Goal: Contribute content: Add original content to the website for others to see

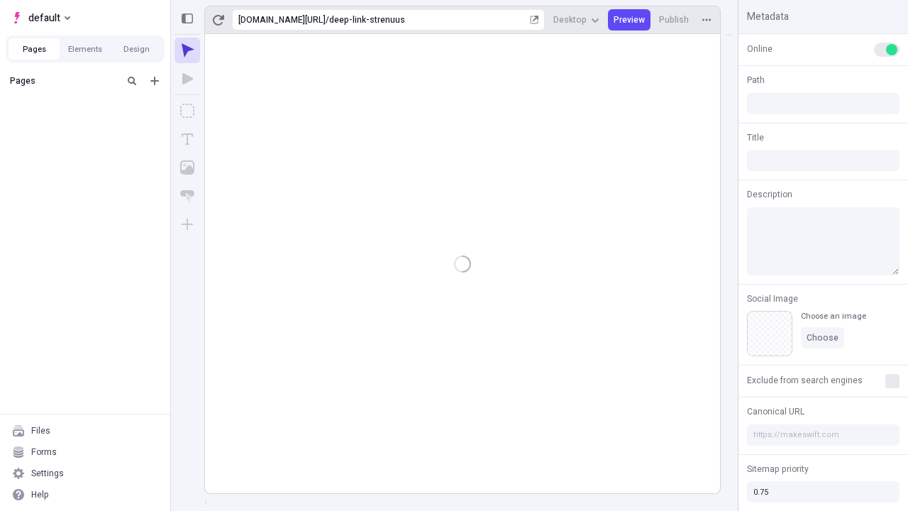
type input "/deep-link-strenuus"
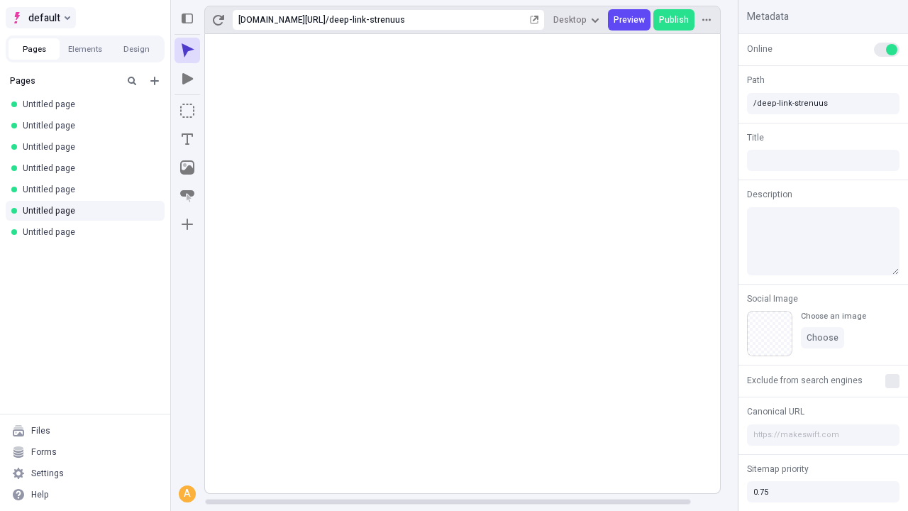
click at [40, 18] on span "default" at bounding box center [44, 17] width 32 height 17
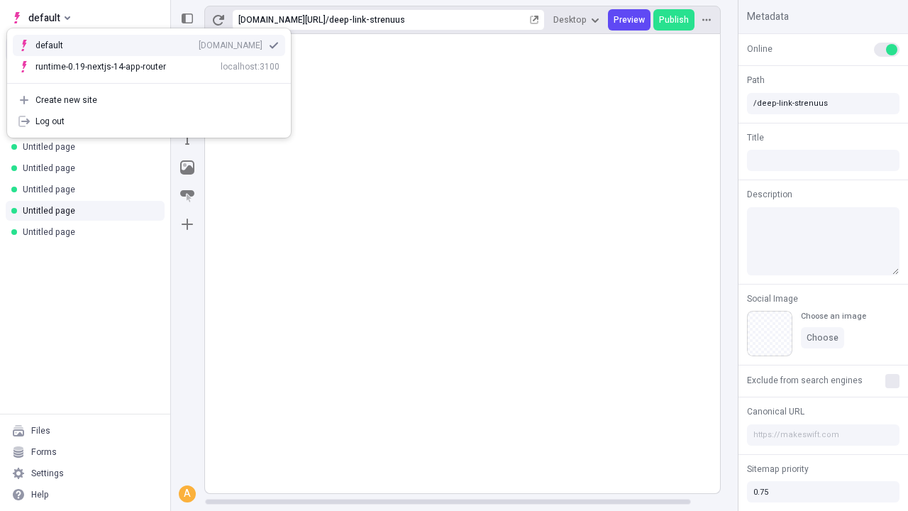
click at [199, 43] on div "[DOMAIN_NAME]" at bounding box center [231, 45] width 64 height 11
click at [155, 81] on icon "Add new" at bounding box center [154, 81] width 9 height 9
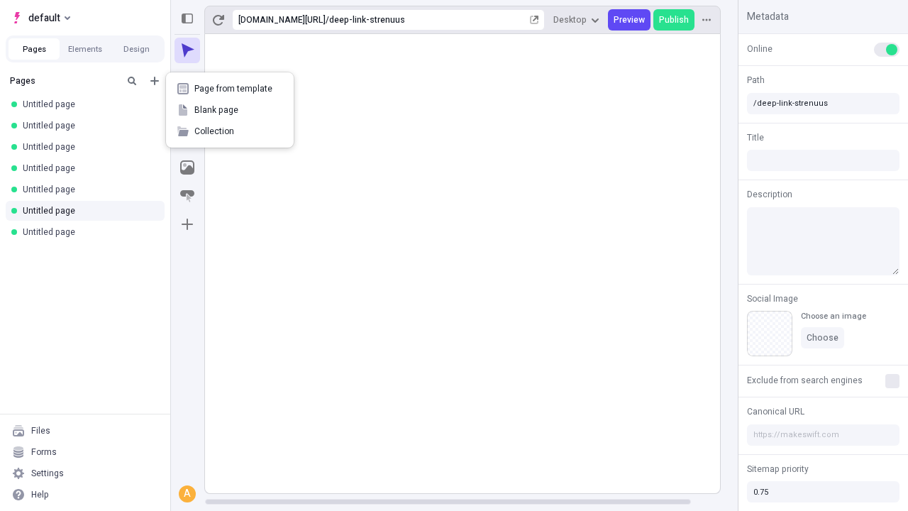
click at [230, 110] on span "Blank page" at bounding box center [238, 109] width 88 height 11
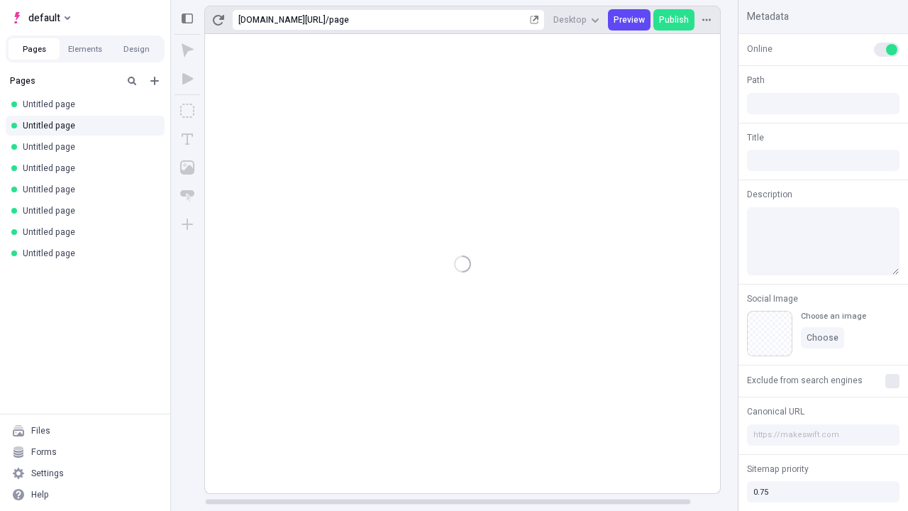
type input "/page"
click at [187, 111] on icon "Box" at bounding box center [187, 111] width 14 height 14
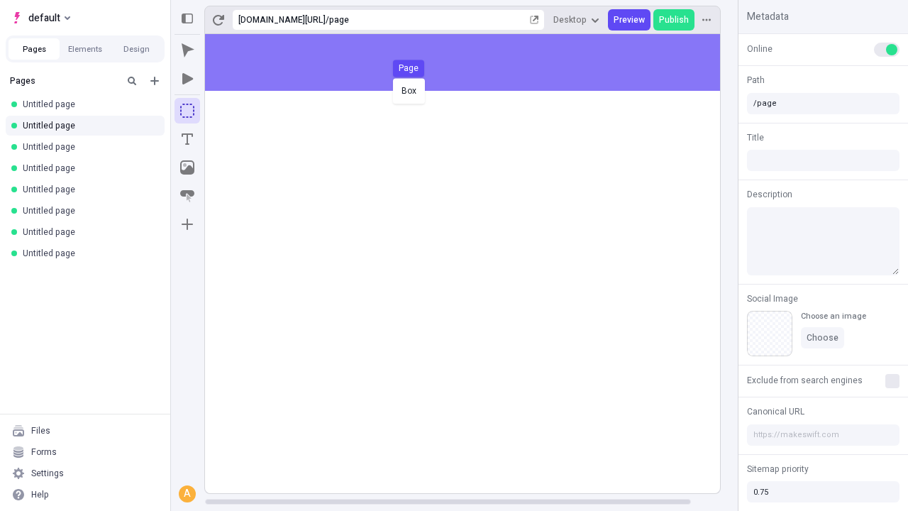
click at [476, 62] on div "Box Page" at bounding box center [454, 255] width 908 height 511
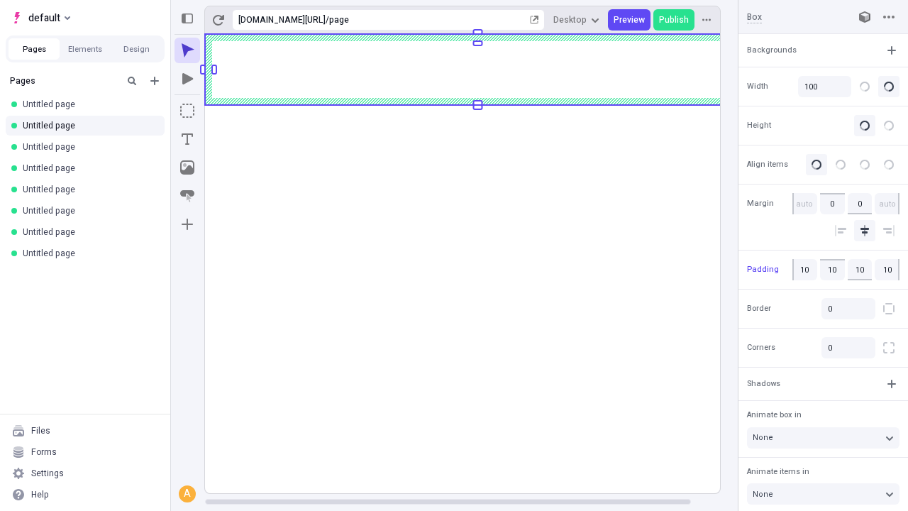
click at [187, 167] on icon "Image" at bounding box center [187, 167] width 14 height 14
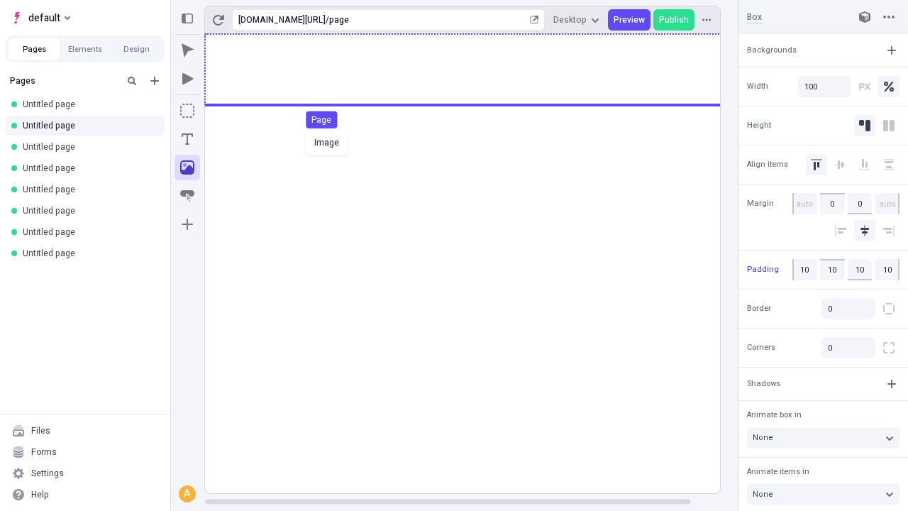
click at [476, 69] on div "Image Page" at bounding box center [454, 255] width 908 height 511
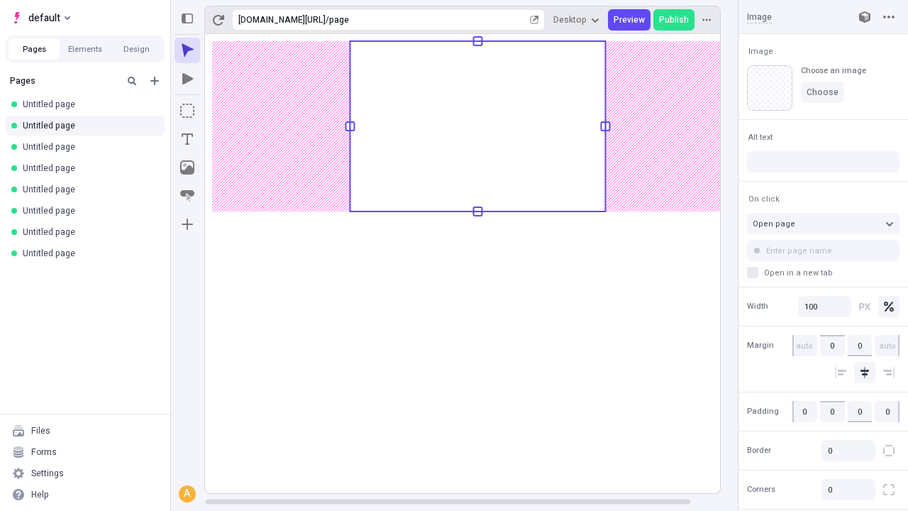
click at [187, 139] on icon "Text" at bounding box center [187, 138] width 11 height 11
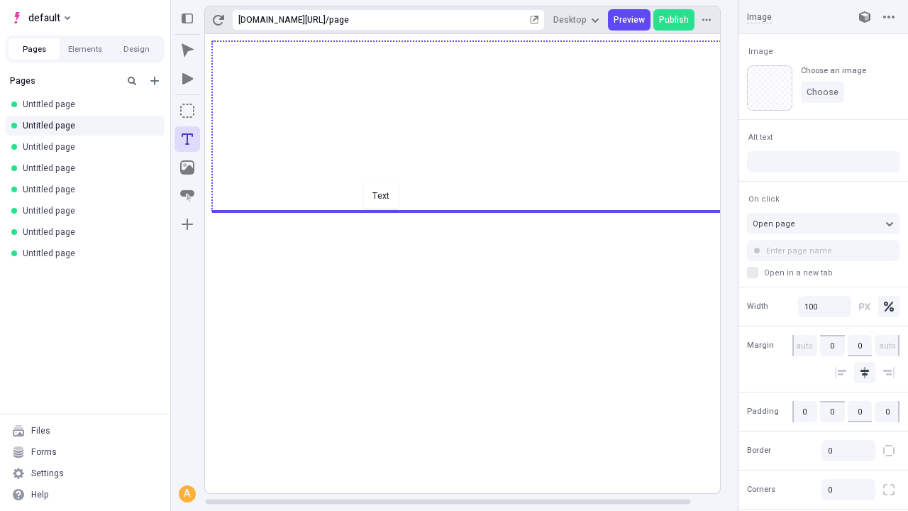
click at [476, 210] on div "Text" at bounding box center [454, 255] width 908 height 511
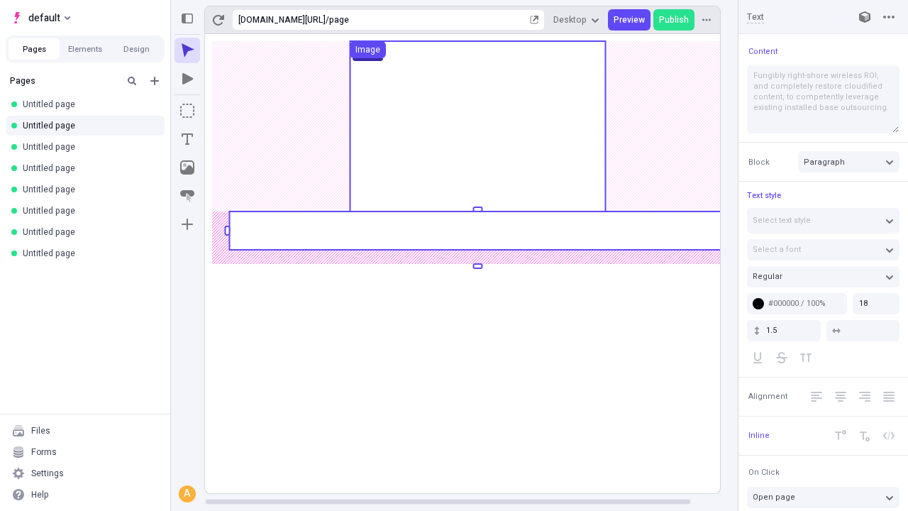
click at [476, 230] on rect at bounding box center [477, 230] width 496 height 38
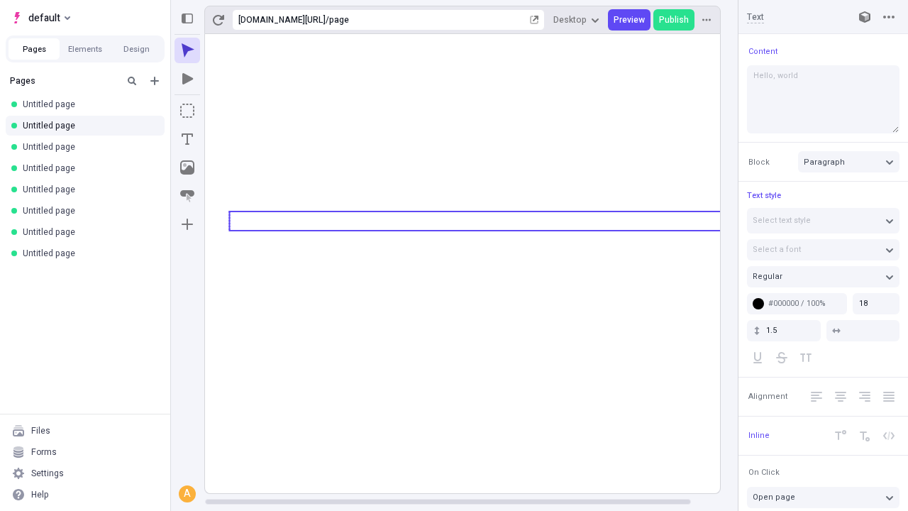
type textarea "Hello, world!"
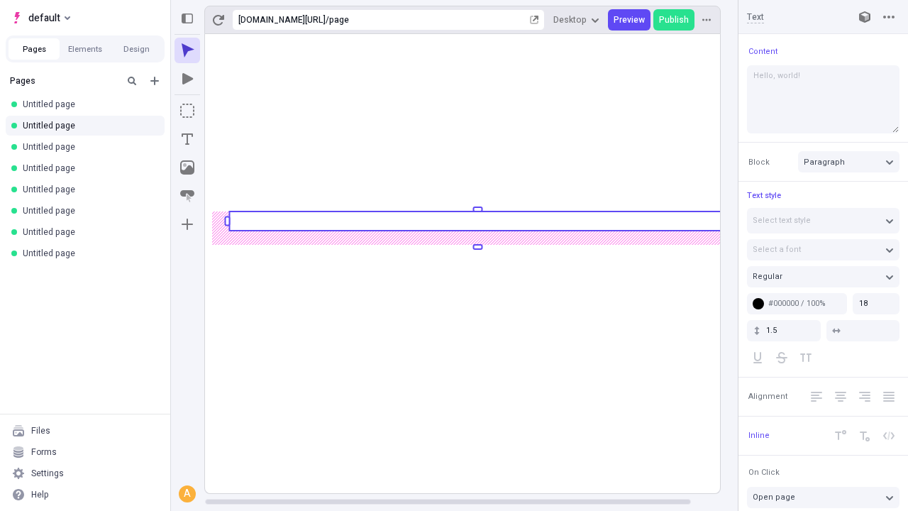
click at [187, 167] on icon "Image" at bounding box center [187, 167] width 14 height 14
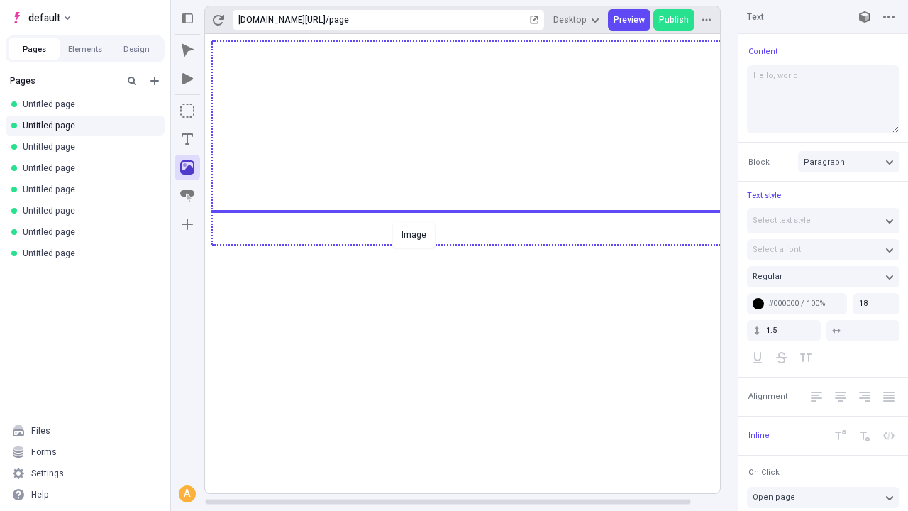
click at [476, 243] on div "Image" at bounding box center [454, 255] width 908 height 511
